Goal: Register for event/course

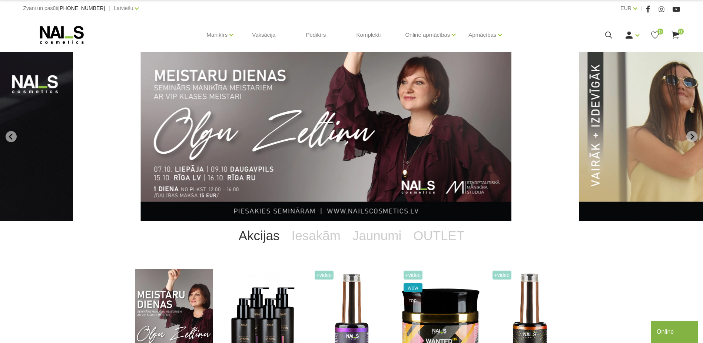
click at [358, 118] on img "1 of 13" at bounding box center [326, 136] width 371 height 169
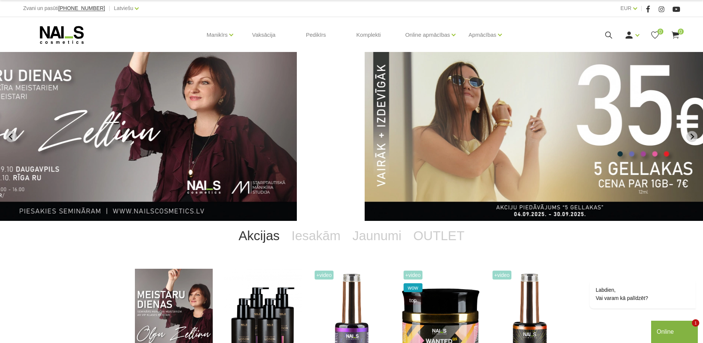
drag, startPoint x: 321, startPoint y: 103, endPoint x: 550, endPoint y: 73, distance: 230.3
click at [550, 73] on img "2 of 13" at bounding box center [550, 136] width 371 height 169
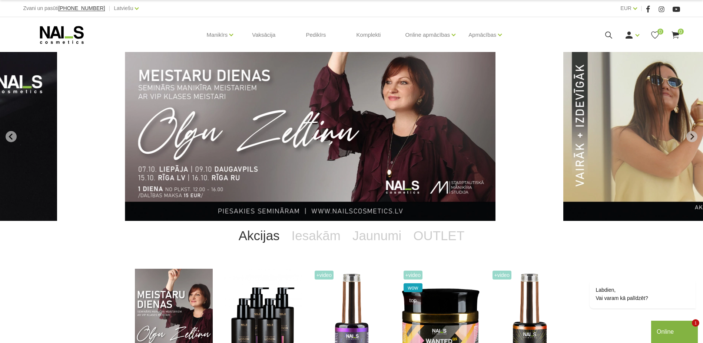
drag, startPoint x: 611, startPoint y: 88, endPoint x: 385, endPoint y: 91, distance: 226.2
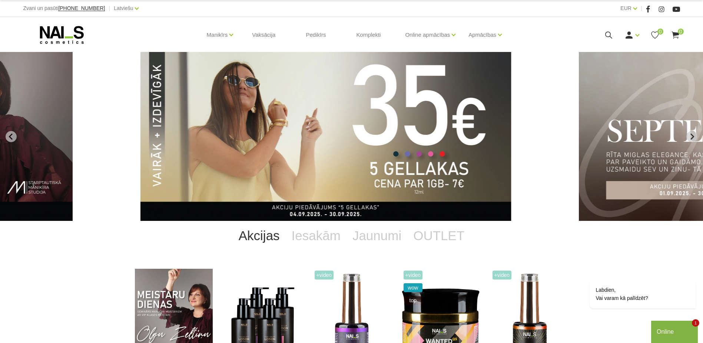
drag, startPoint x: 498, startPoint y: 92, endPoint x: 403, endPoint y: 91, distance: 94.9
click at [403, 91] on img "2 of 13" at bounding box center [326, 136] width 371 height 169
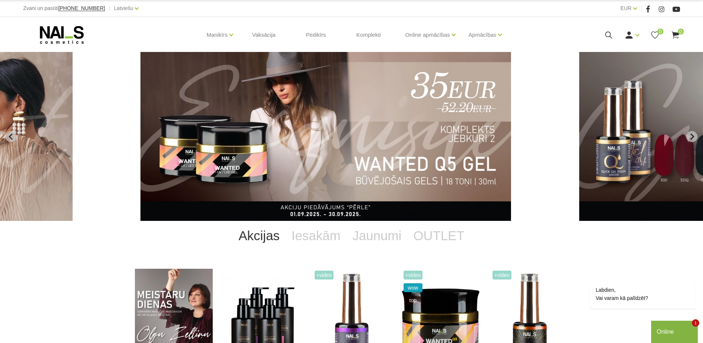
click at [74, 38] on icon at bounding box center [62, 35] width 78 height 19
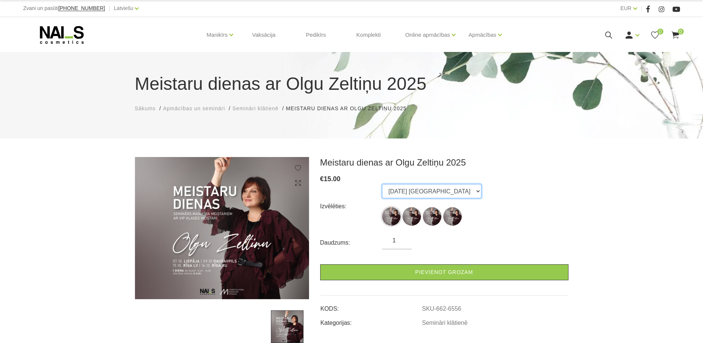
click at [418, 194] on select "[DATE] [GEOGRAPHIC_DATA] [DATE] Daugavpils [DATE] Rīga (latviešu val. [DATE] Rī…" at bounding box center [431, 191] width 99 height 14
click at [498, 193] on div "Izvēlēties: [DATE] [GEOGRAPHIC_DATA] [DATE] [GEOGRAPHIC_DATA] [DATE] [GEOGRAPHI…" at bounding box center [444, 206] width 248 height 44
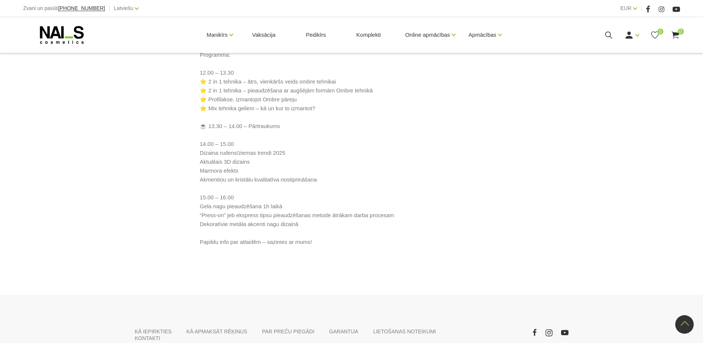
scroll to position [445, 0]
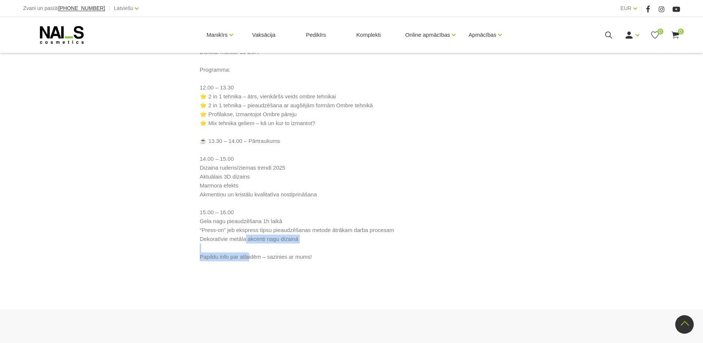
drag, startPoint x: 194, startPoint y: 258, endPoint x: 315, endPoint y: 256, distance: 121.6
click at [315, 256] on div "✨ Meistaru dienas ar Olgu Zeltiņu 2025 ✨ RUDENS / Seminārs manikīra meistariem …" at bounding box center [352, 128] width 434 height 287
copy p "Papildu info par atlaidēm – sazinies ar mums!"
click at [338, 113] on p "✨ Meistaru dienas ar Olgu Zeltiņu 2025 ✨ RUDENS / Seminārs manikīra meistariem …" at bounding box center [352, 123] width 304 height 276
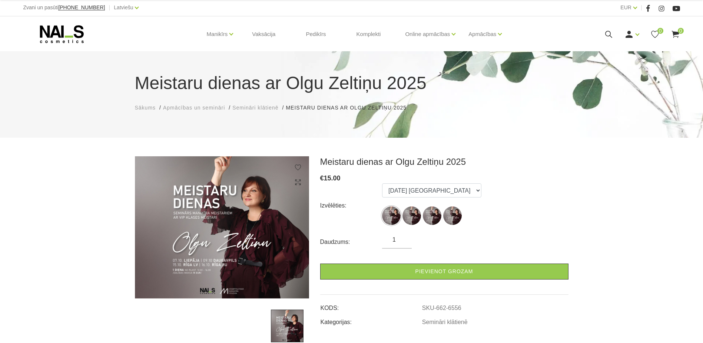
scroll to position [0, 0]
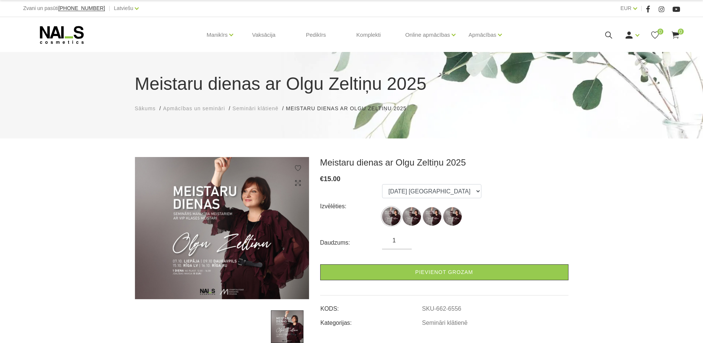
click at [343, 83] on h1 "Meistaru dienas ar Olgu Zeltiņu 2025" at bounding box center [352, 83] width 434 height 27
